Goal: Information Seeking & Learning: Learn about a topic

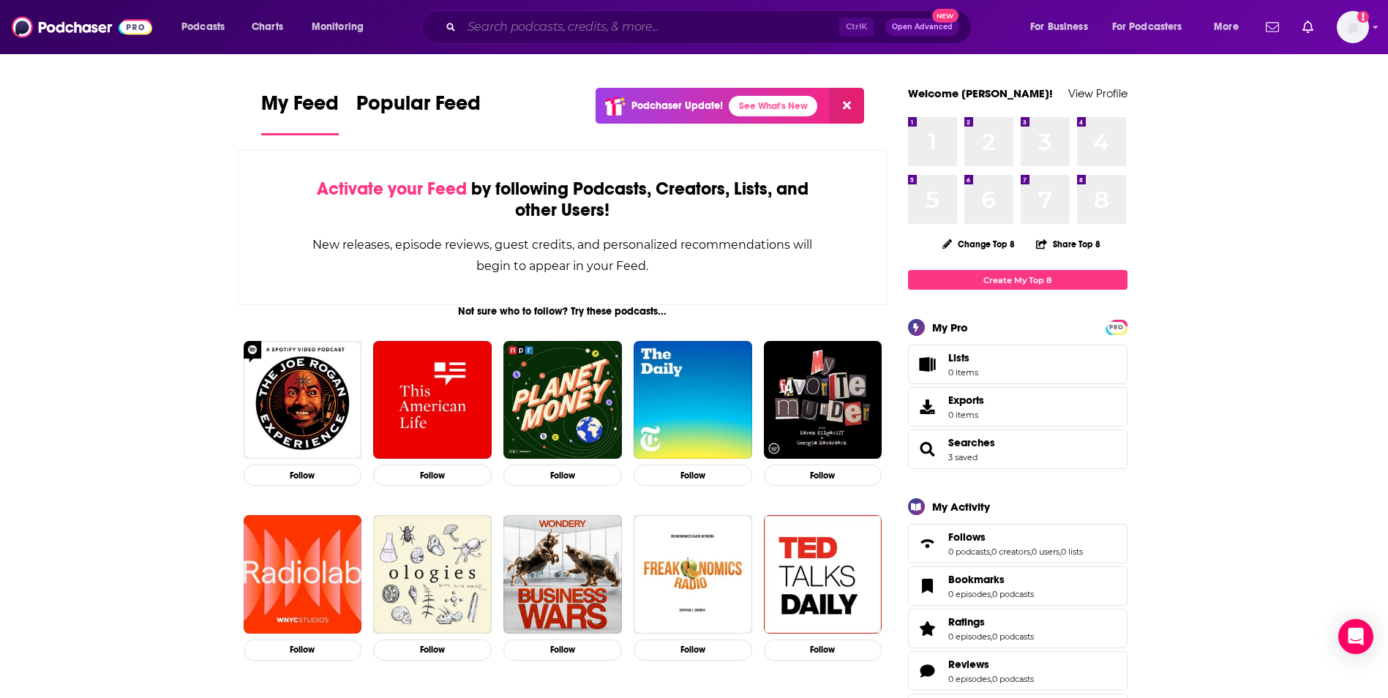
click at [508, 29] on input "Search podcasts, credits, & more..." at bounding box center [650, 26] width 377 height 23
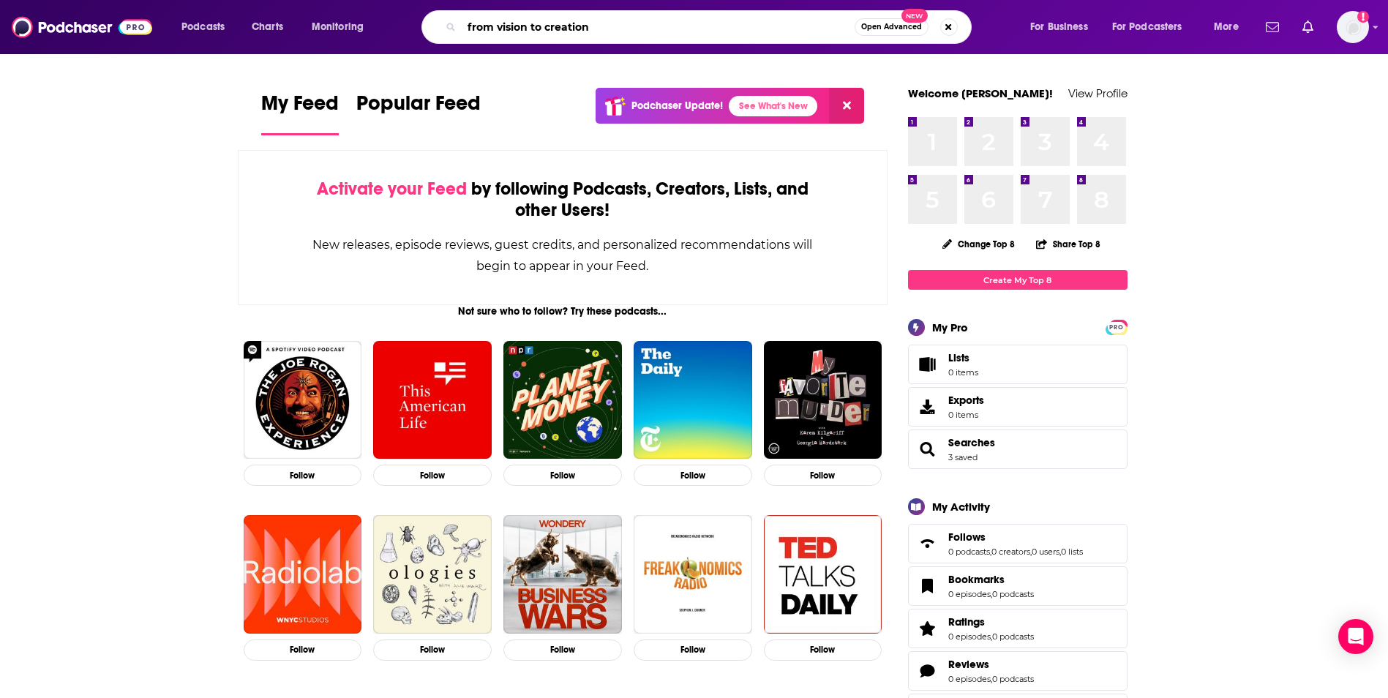
type input "from vision to creation"
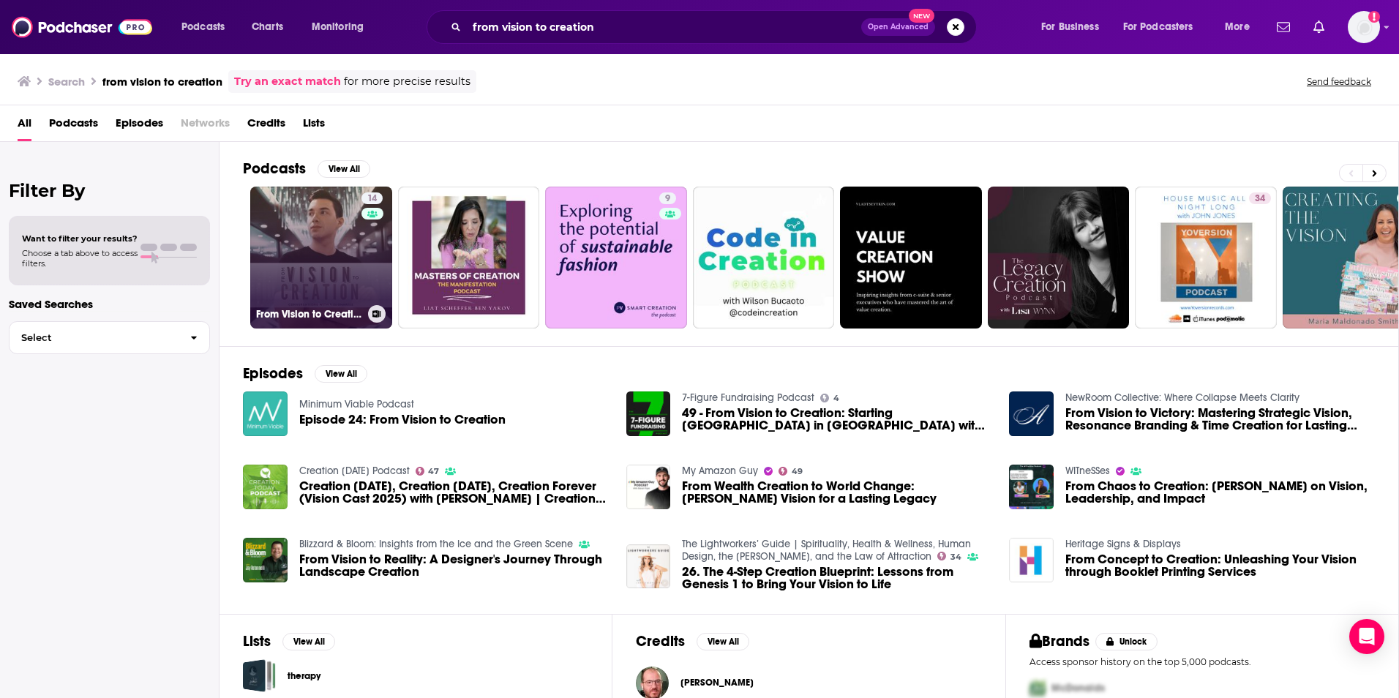
click at [312, 268] on link "14 From Vision to Creation" at bounding box center [321, 258] width 142 height 142
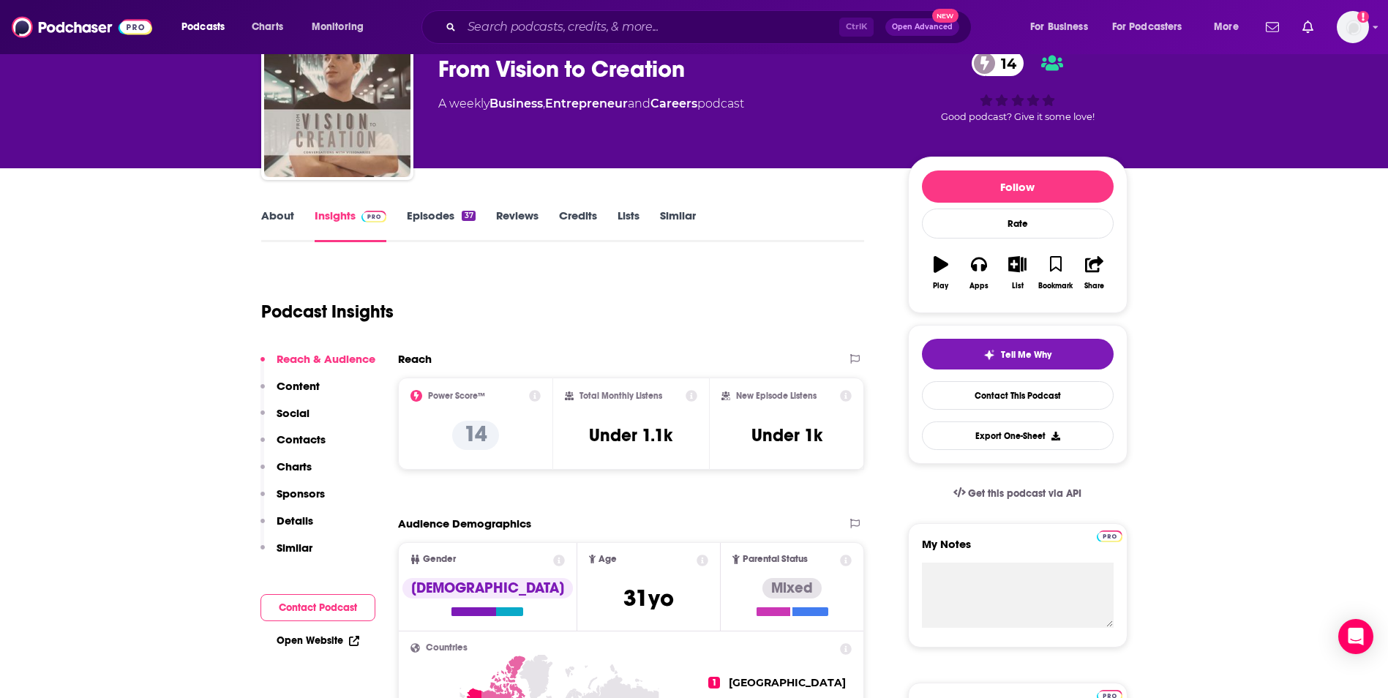
scroll to position [146, 0]
